Goal: Information Seeking & Learning: Understand process/instructions

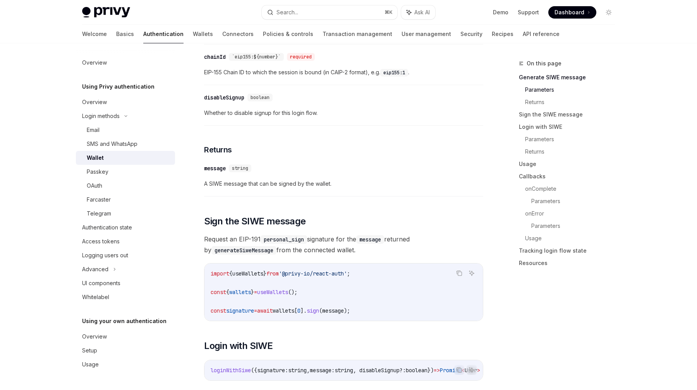
scroll to position [337, 0]
click at [320, 12] on button "Search... ⌘ K" at bounding box center [329, 12] width 135 height 14
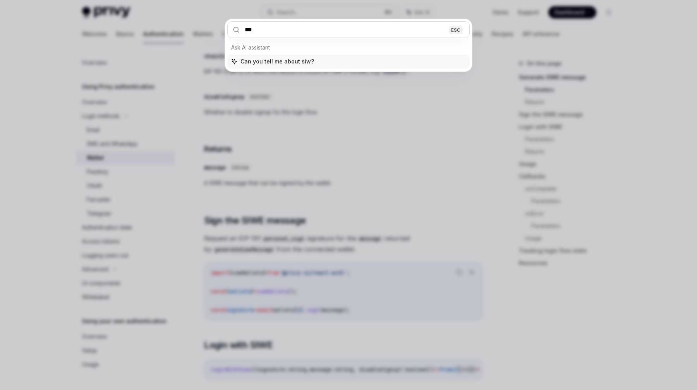
type input "****"
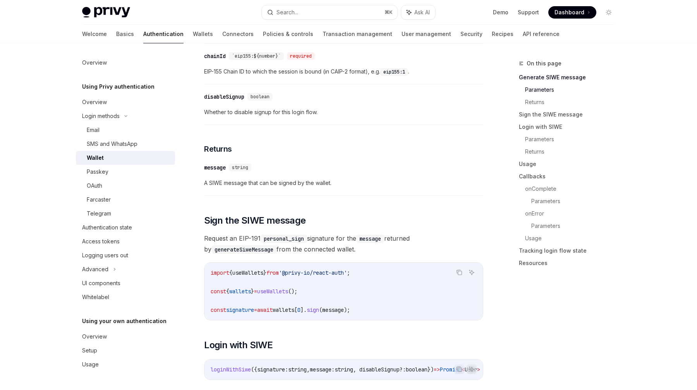
type textarea "*"
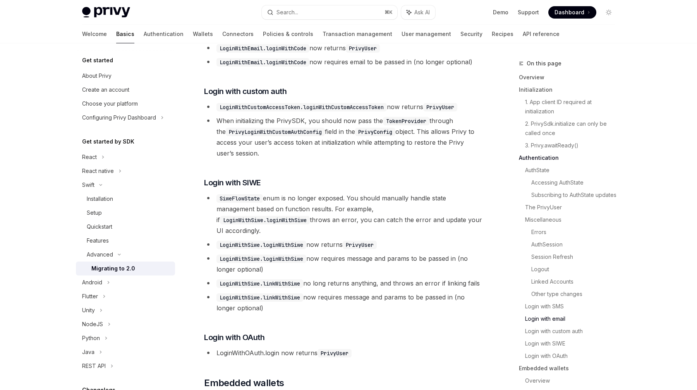
scroll to position [2046, 0]
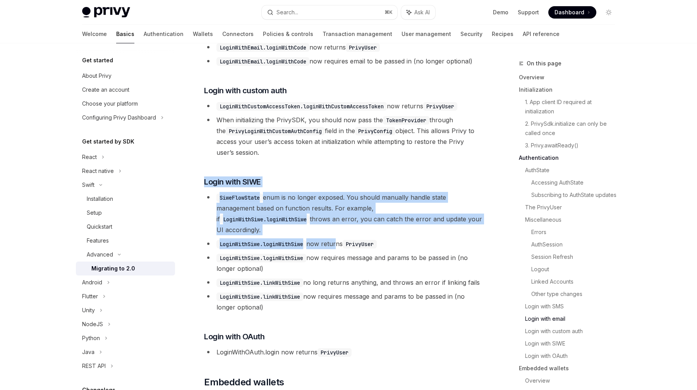
drag, startPoint x: 319, startPoint y: 170, endPoint x: 336, endPoint y: 225, distance: 57.3
click at [336, 238] on li "LoginWithSiwe.loginWithSiwe now returns PrivyUser" at bounding box center [343, 243] width 279 height 11
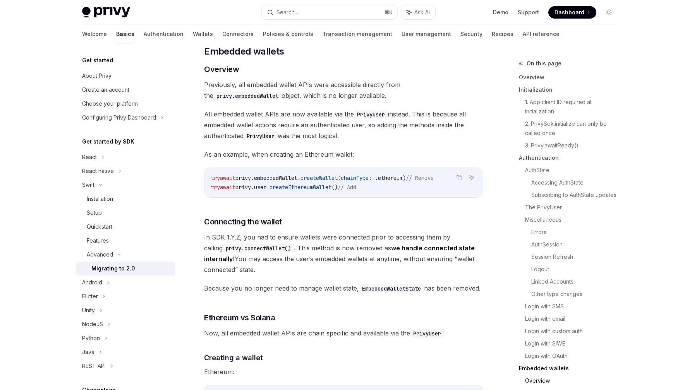
scroll to position [2378, 0]
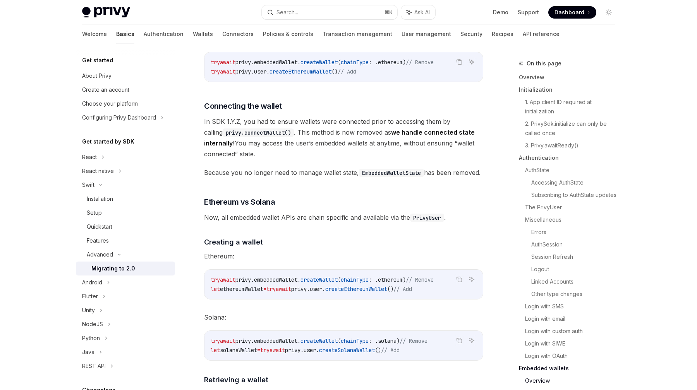
scroll to position [2494, 0]
click at [122, 186] on div "Swift" at bounding box center [125, 185] width 99 height 14
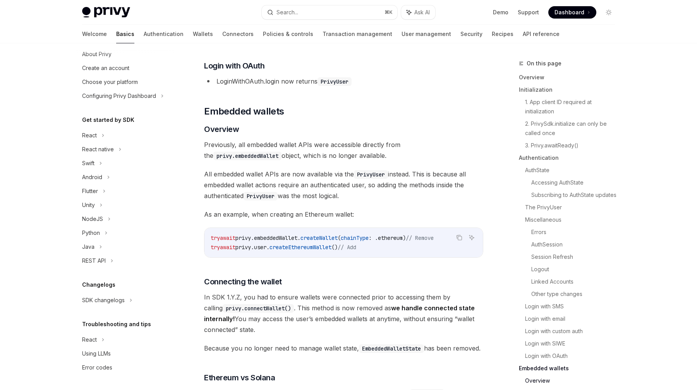
scroll to position [2256, 0]
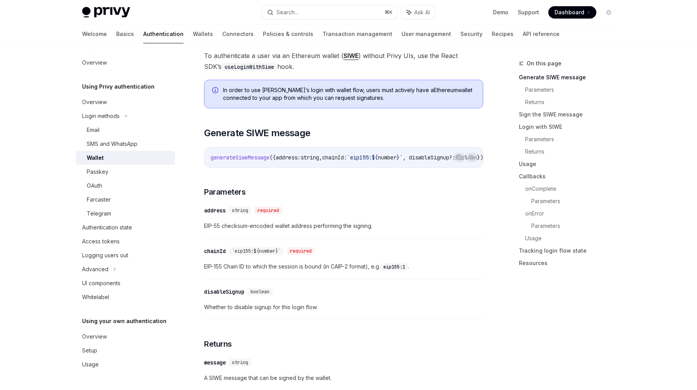
scroll to position [137, 0]
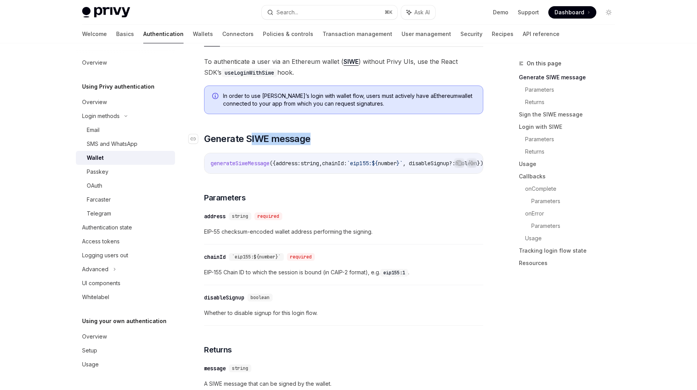
drag, startPoint x: 252, startPoint y: 135, endPoint x: 325, endPoint y: 135, distance: 73.1
click at [325, 135] on h2 "​ Generate SIWE message" at bounding box center [343, 139] width 279 height 12
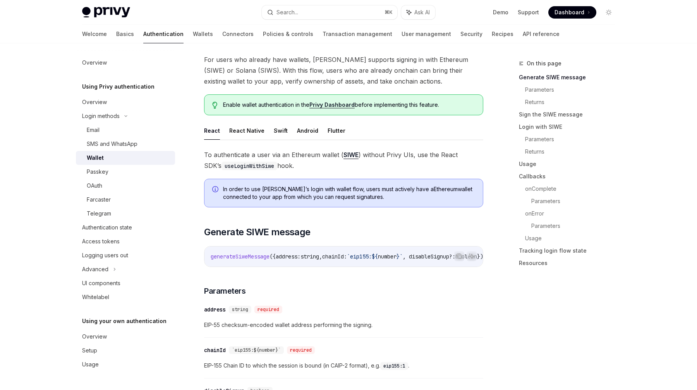
scroll to position [42, 0]
drag, startPoint x: 283, startPoint y: 152, endPoint x: 319, endPoint y: 161, distance: 37.3
click at [319, 161] on span "To authenticate a user via an Ethereum wallet ( SIWE ) without Privy UIs, use t…" at bounding box center [343, 162] width 279 height 22
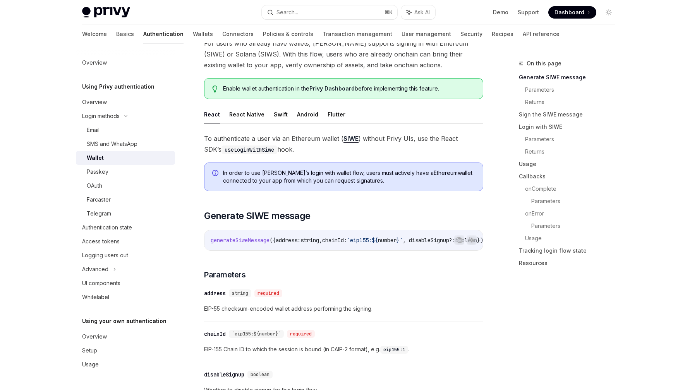
scroll to position [65, 0]
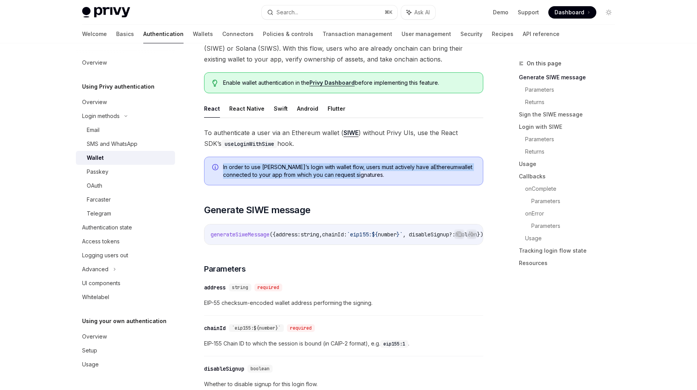
drag, startPoint x: 269, startPoint y: 159, endPoint x: 358, endPoint y: 176, distance: 90.6
click at [358, 176] on div "In order to use Privy’s login with wallet flow, users must actively have a Ethe…" at bounding box center [343, 171] width 279 height 29
click at [358, 176] on span "In order to use Privy’s login with wallet flow, users must actively have a Ethe…" at bounding box center [349, 170] width 252 height 15
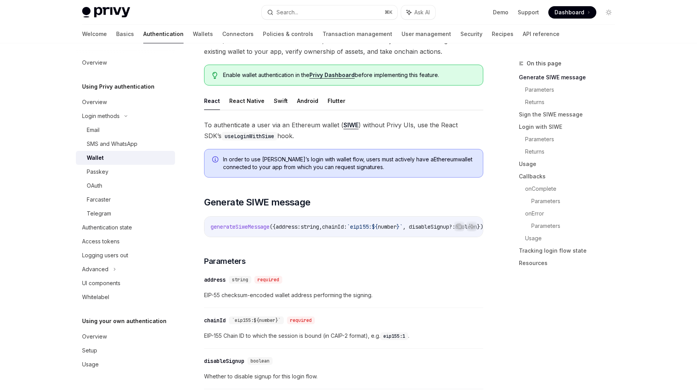
scroll to position [74, 0]
drag, startPoint x: 283, startPoint y: 113, endPoint x: 319, endPoint y: 137, distance: 43.5
click at [319, 137] on span "To authenticate a user via an Ethereum wallet ( SIWE ) without Privy UIs, use t…" at bounding box center [343, 129] width 279 height 22
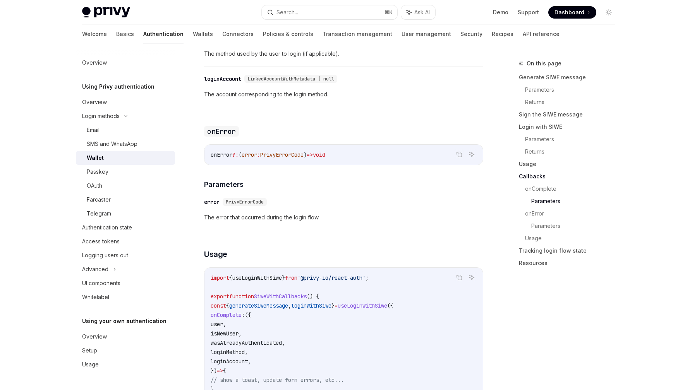
scroll to position [1535, 0]
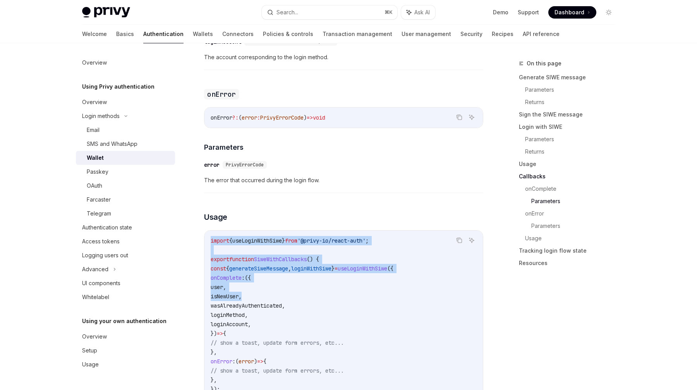
drag, startPoint x: 315, startPoint y: 231, endPoint x: 337, endPoint y: 299, distance: 72.2
click at [337, 299] on code "import { useLoginWithSiwe } from '@privy-io/react-auth' ; export function SiweW…" at bounding box center [344, 333] width 266 height 195
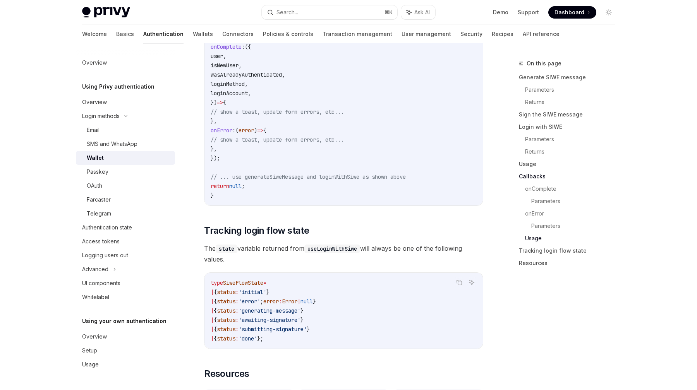
scroll to position [1767, 0]
drag, startPoint x: 298, startPoint y: 253, endPoint x: 308, endPoint y: 285, distance: 33.5
click at [308, 285] on code "type SiweFlowState = | { status : 'initial' } | { status : 'error' ; error : Er…" at bounding box center [344, 309] width 266 height 65
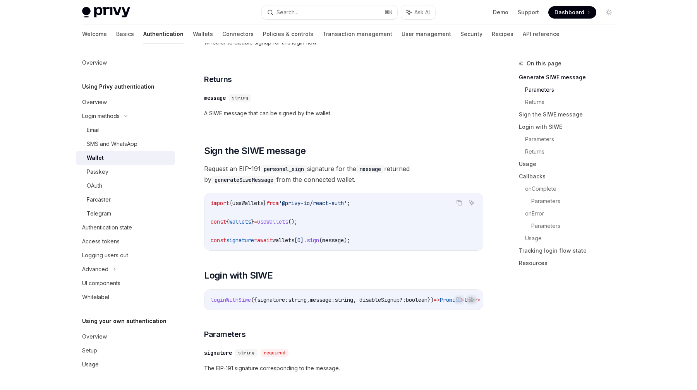
scroll to position [407, 0]
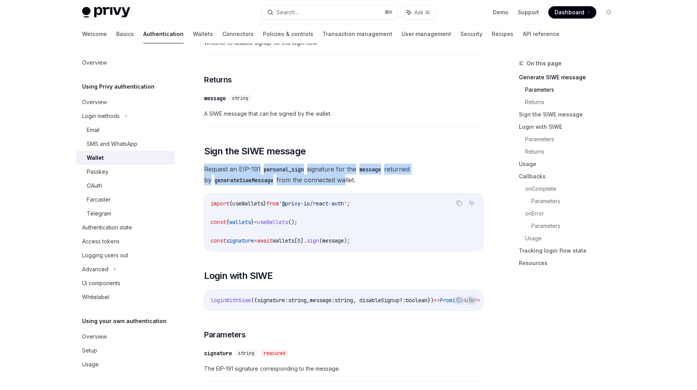
drag, startPoint x: 324, startPoint y: 165, endPoint x: 336, endPoint y: 180, distance: 18.5
click at [336, 180] on span "Request an EIP-191 personal_sign signature for the message returned by generate…" at bounding box center [343, 175] width 279 height 22
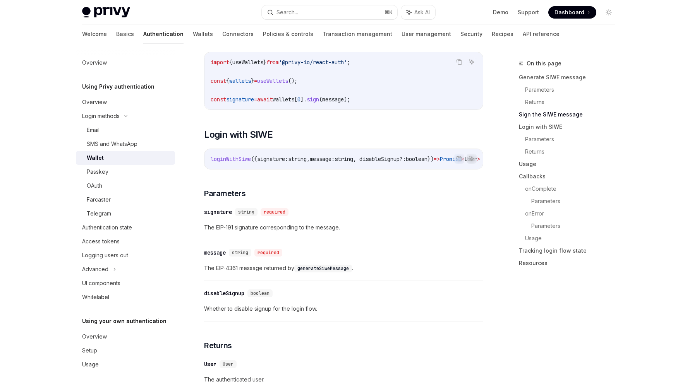
scroll to position [557, 0]
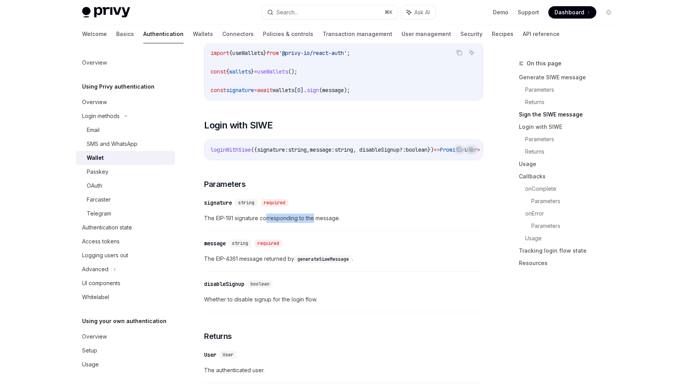
drag, startPoint x: 267, startPoint y: 221, endPoint x: 315, endPoint y: 224, distance: 48.1
click at [315, 223] on span "The EIP-191 signature corresponding to the message." at bounding box center [343, 218] width 279 height 9
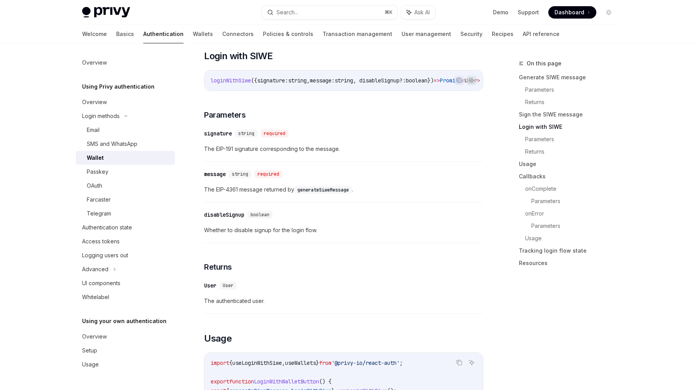
scroll to position [627, 0]
